Goal: Information Seeking & Learning: Compare options

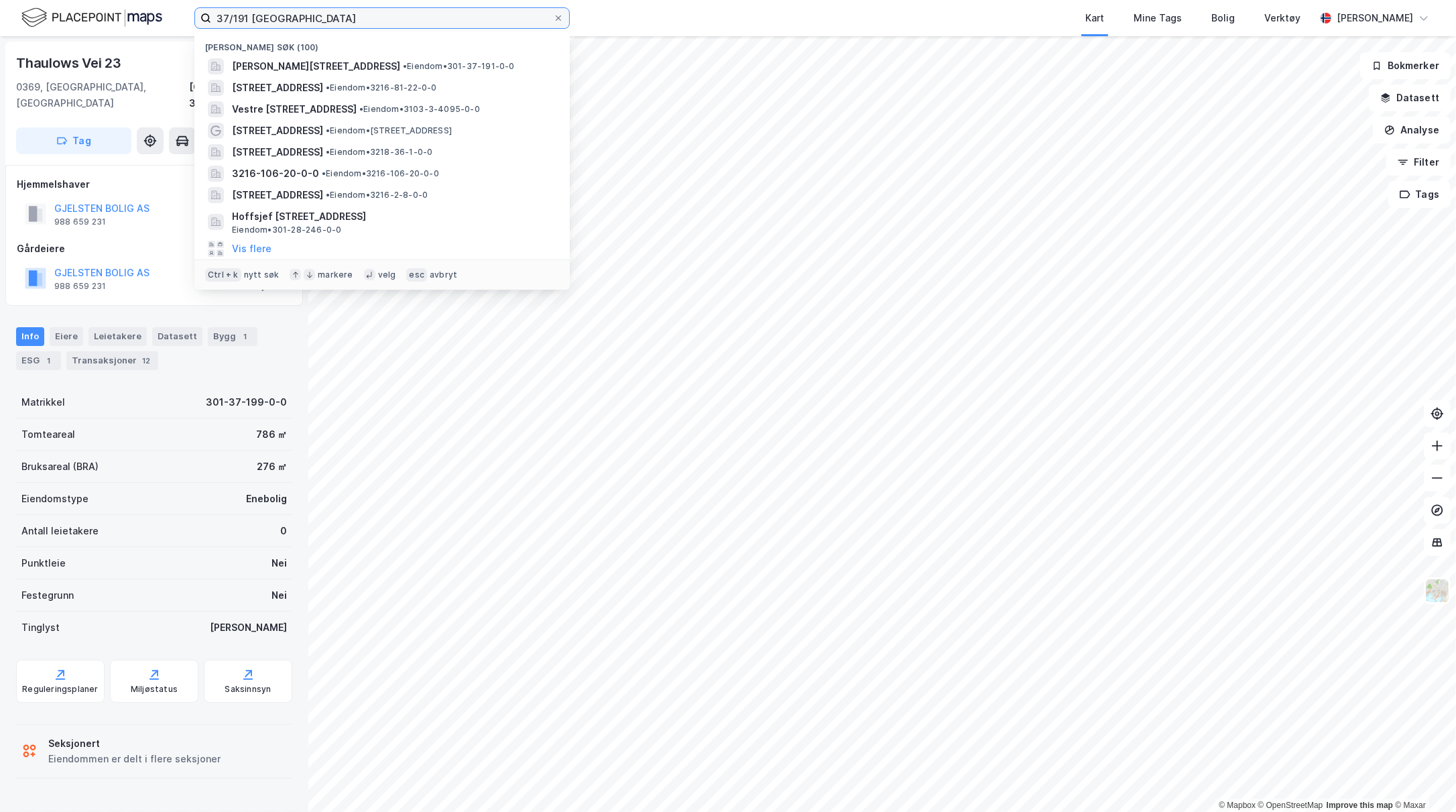
drag, startPoint x: 0, startPoint y: 0, endPoint x: 215, endPoint y: 20, distance: 215.9
click at [215, 20] on input "37/191 [GEOGRAPHIC_DATA]" at bounding box center [382, 18] width 342 height 20
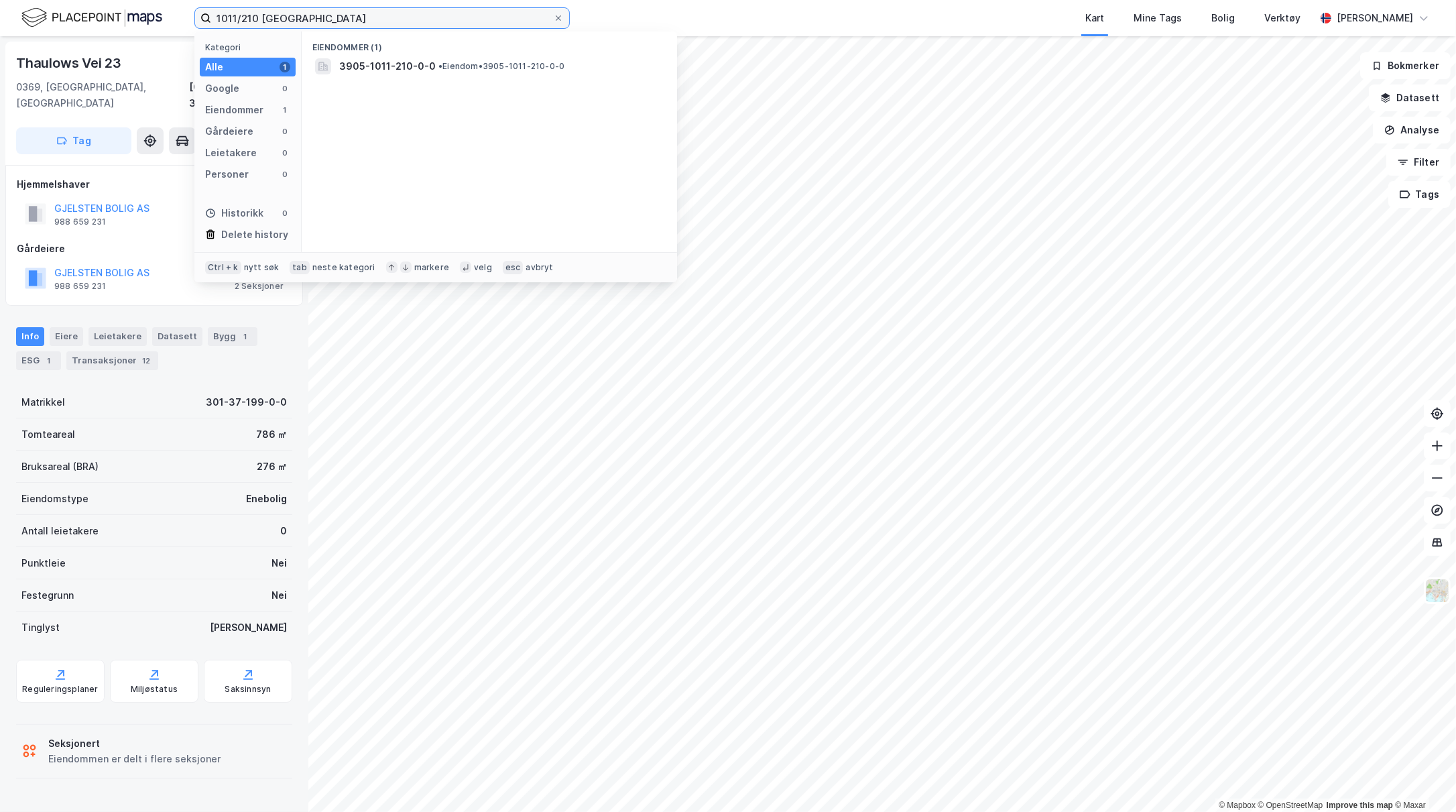
type input "1011/210 [GEOGRAPHIC_DATA]"
click at [352, 73] on span "3905-1011-210-0-0" at bounding box center [387, 66] width 97 height 16
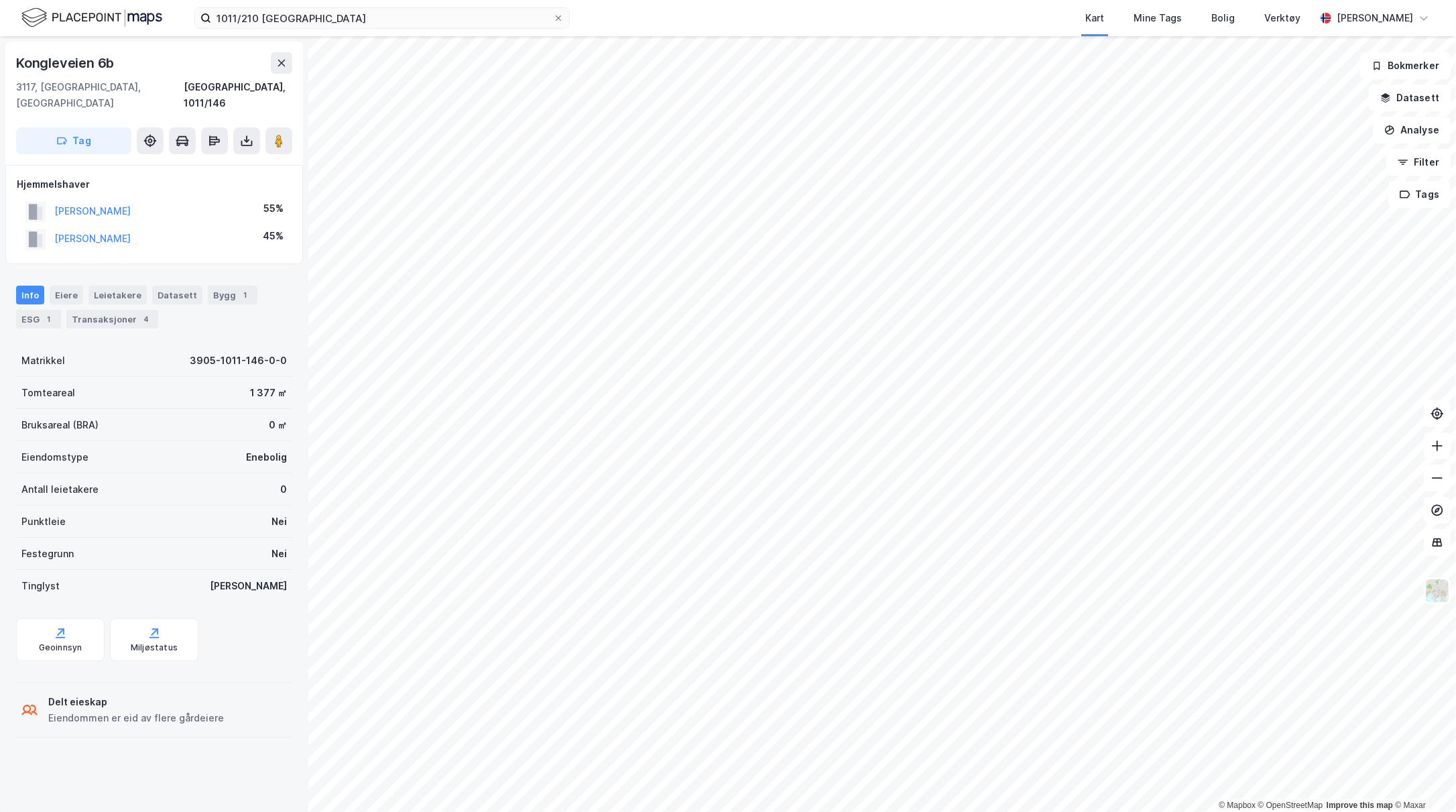
click at [1442, 592] on img at bounding box center [1437, 591] width 25 height 25
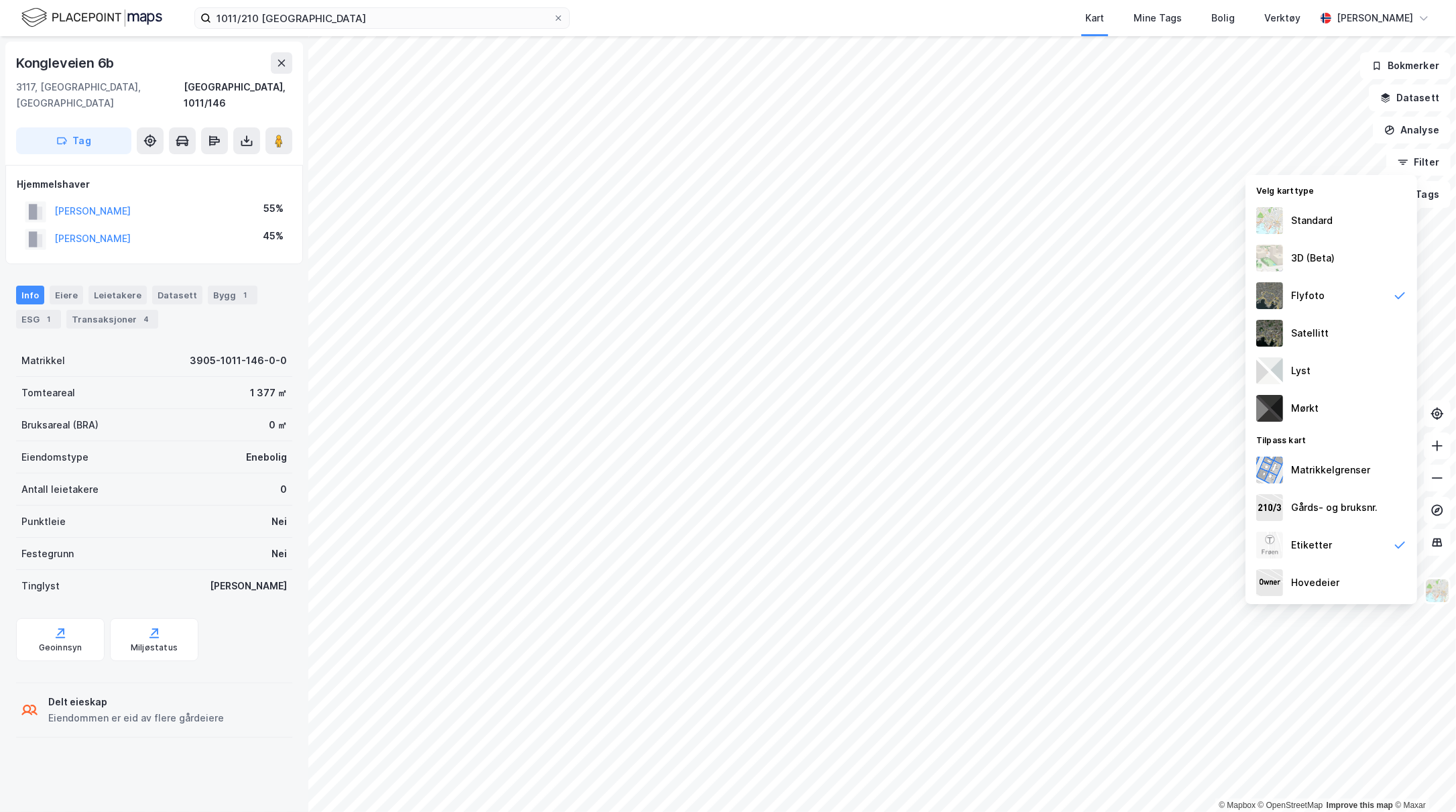
click at [1322, 231] on div "Standard" at bounding box center [1331, 220] width 171 height 38
click at [1272, 289] on img at bounding box center [1270, 296] width 27 height 27
